Goal: Task Accomplishment & Management: Complete application form

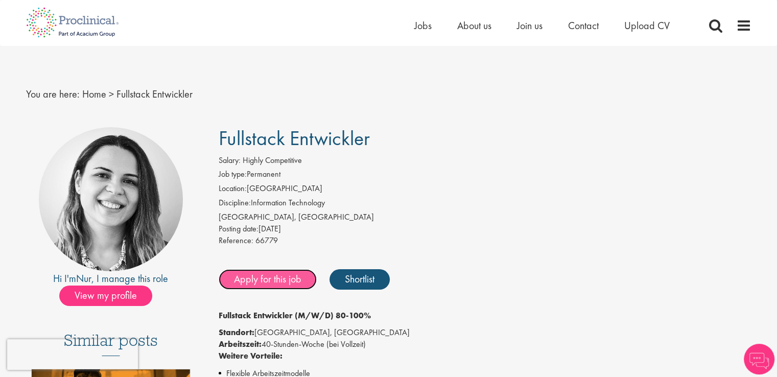
click at [300, 281] on link "Apply for this job" at bounding box center [268, 279] width 98 height 20
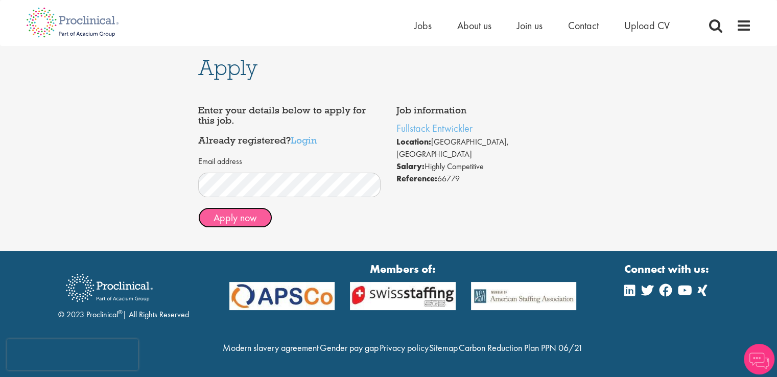
click at [236, 227] on button "Apply now" at bounding box center [235, 217] width 74 height 20
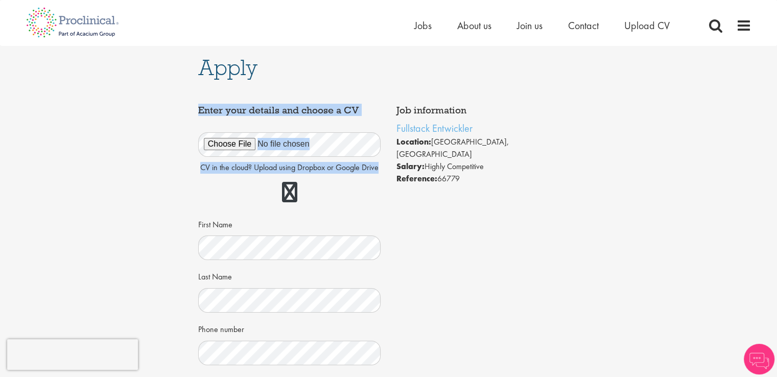
drag, startPoint x: 267, startPoint y: 158, endPoint x: 347, endPoint y: 178, distance: 83.0
click at [347, 178] on div "Job information Fullstack Entwickler Location: Zürich, Switzerland Salary: High…" at bounding box center [388, 342] width 396 height 484
click at [310, 192] on div at bounding box center [289, 192] width 183 height 29
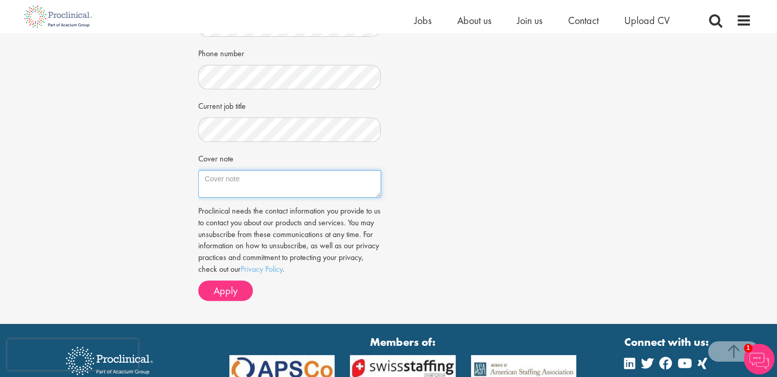
click at [243, 193] on textarea "Cover note" at bounding box center [289, 184] width 183 height 28
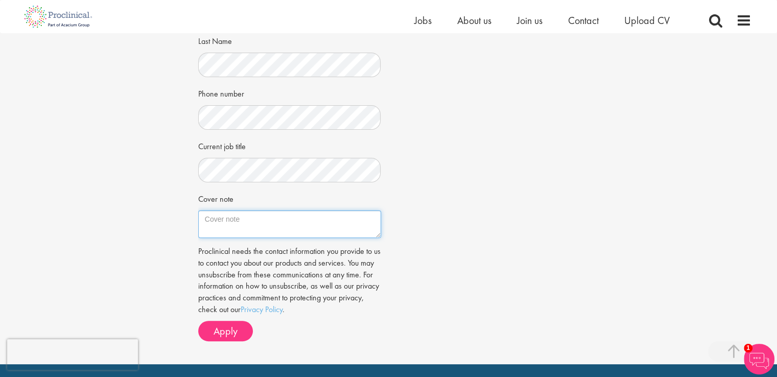
scroll to position [229, 0]
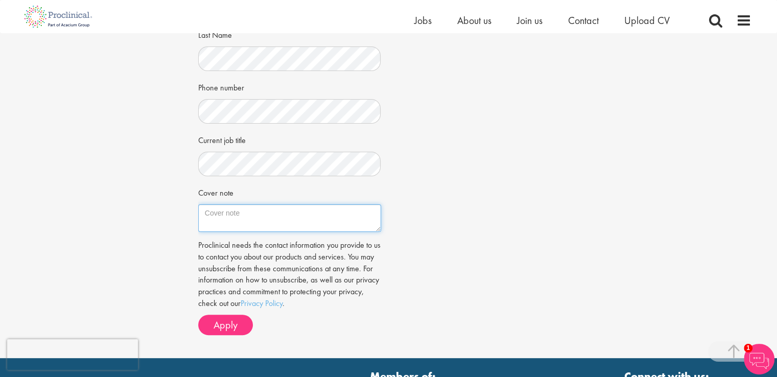
click at [244, 221] on textarea "Cover note" at bounding box center [289, 218] width 183 height 28
paste textarea "Hallo Recruiting-Team, als engagierter Softwareentwickler mit Erfahrung seit 20…"
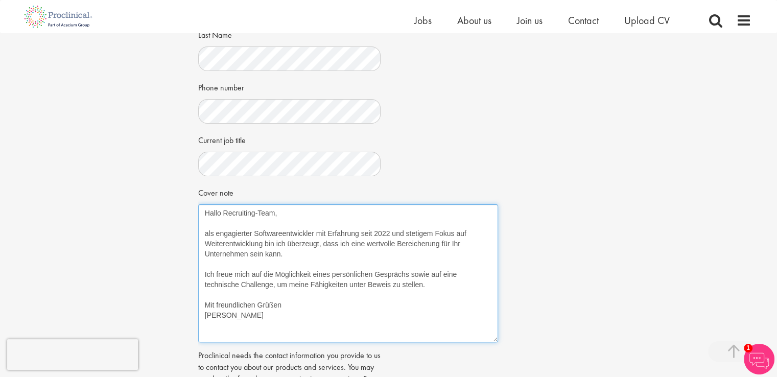
drag, startPoint x: 376, startPoint y: 227, endPoint x: 493, endPoint y: 337, distance: 160.7
click at [493, 337] on textarea "Hallo Recruiting-Team, als engagierter Softwareentwickler mit Erfahrung seit 20…" at bounding box center [348, 273] width 300 height 138
click at [322, 265] on textarea "Hallo Recruiting-Team, als engagierter Softwareentwickler mit Erfahrung seit 20…" at bounding box center [348, 272] width 300 height 137
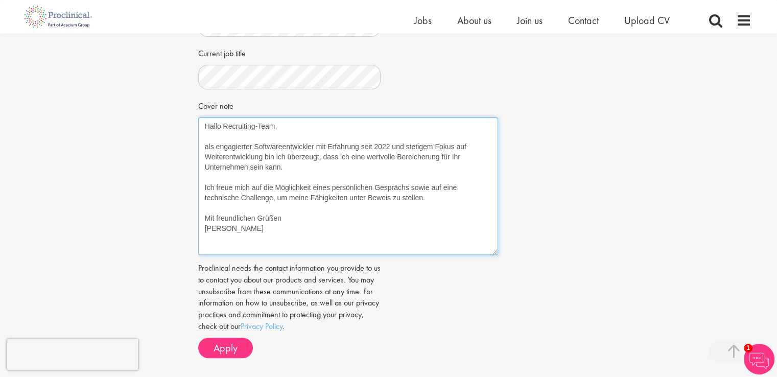
scroll to position [310, 0]
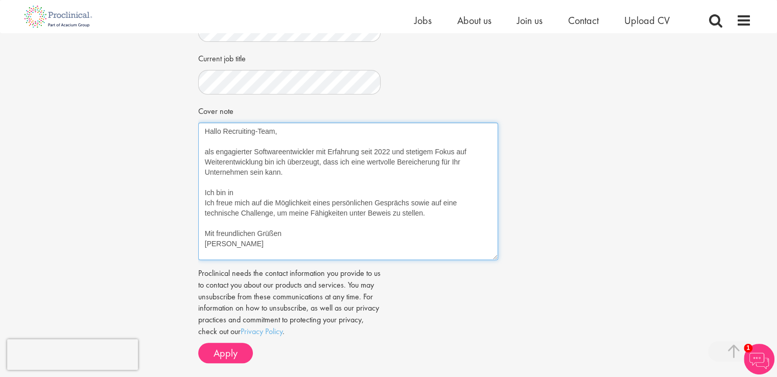
click at [272, 213] on textarea "Hallo Recruiting-Team, als engagierter Softwareentwickler mit Erfahrung seit 20…" at bounding box center [348, 191] width 300 height 137
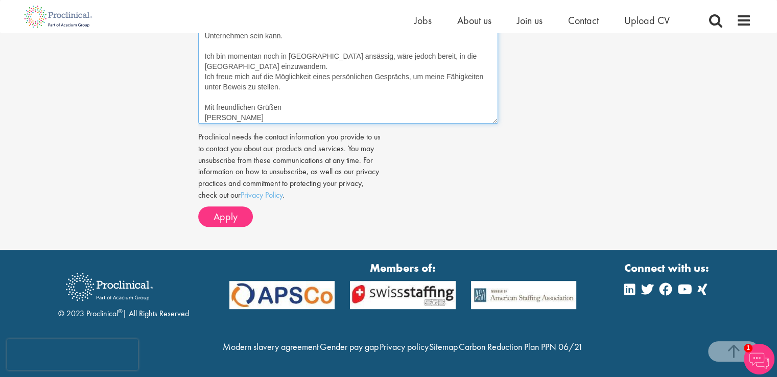
scroll to position [469, 0]
type textarea "Hallo Recruiting-Team, als engagierter Softwareentwickler mit Erfahrung seit 20…"
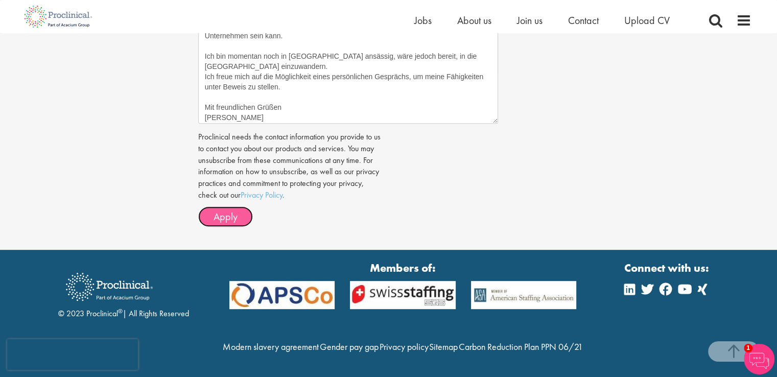
click at [230, 210] on span "Apply" at bounding box center [225, 216] width 24 height 13
